Goal: Information Seeking & Learning: Learn about a topic

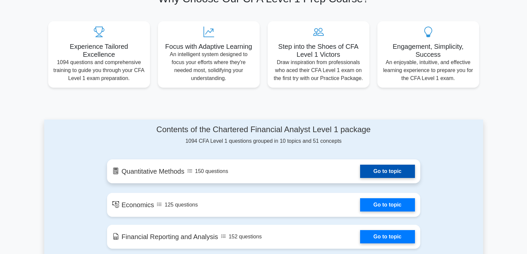
click at [360, 177] on link "Go to topic" at bounding box center [387, 171] width 54 height 13
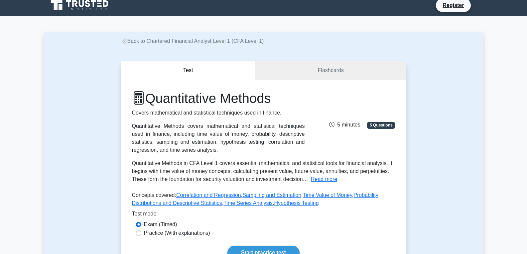
scroll to position [166, 0]
